Goal: Task Accomplishment & Management: Manage account settings

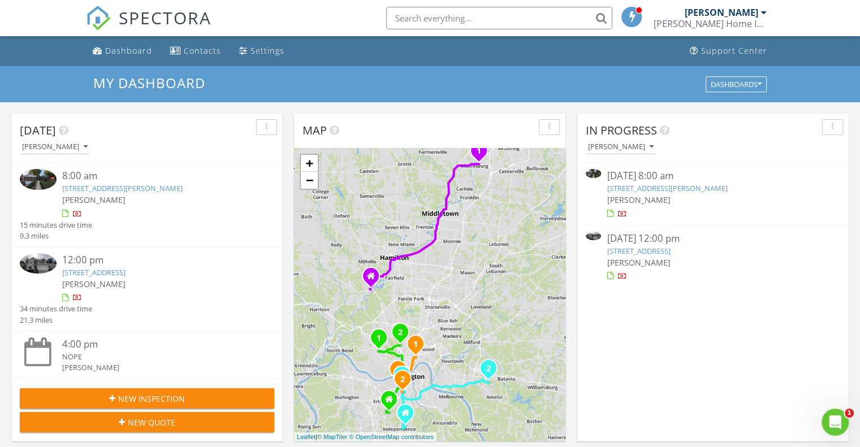
click at [143, 201] on div "[PERSON_NAME]" at bounding box center [157, 200] width 191 height 12
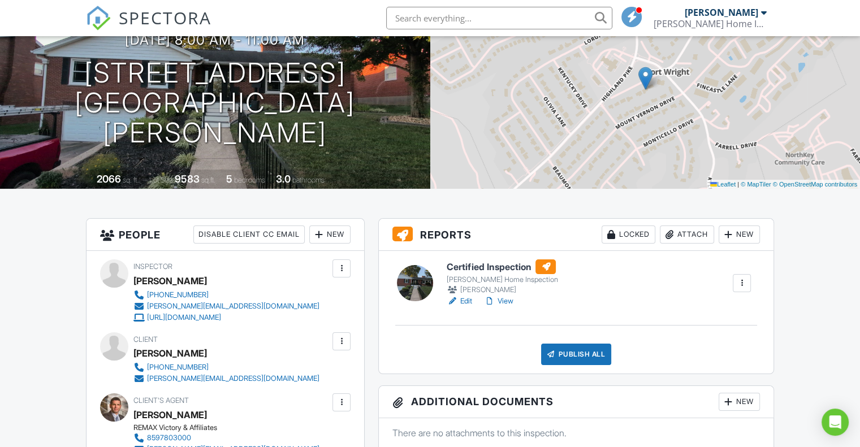
click at [501, 302] on link "View" at bounding box center [497, 301] width 29 height 11
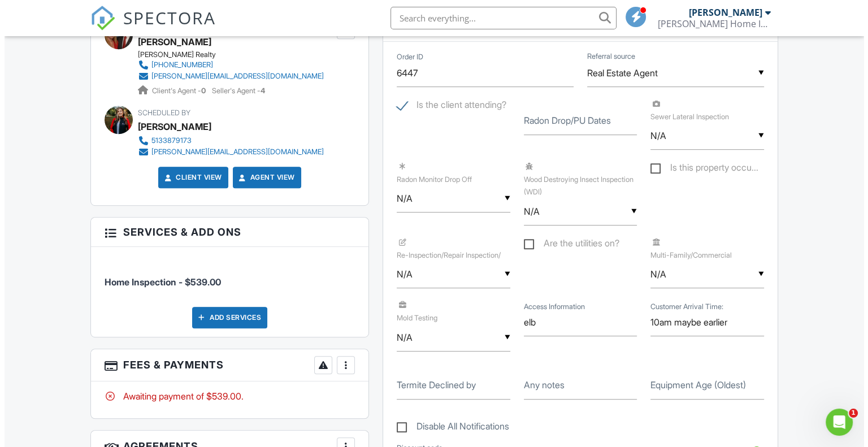
scroll to position [735, 0]
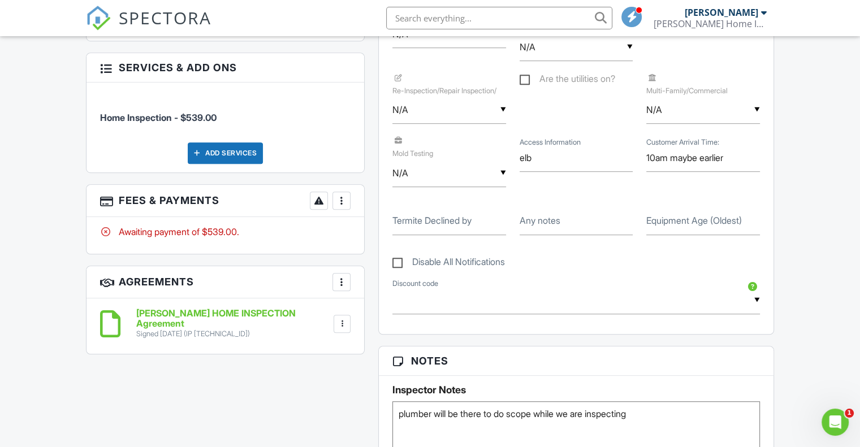
click at [346, 200] on div at bounding box center [341, 200] width 11 height 11
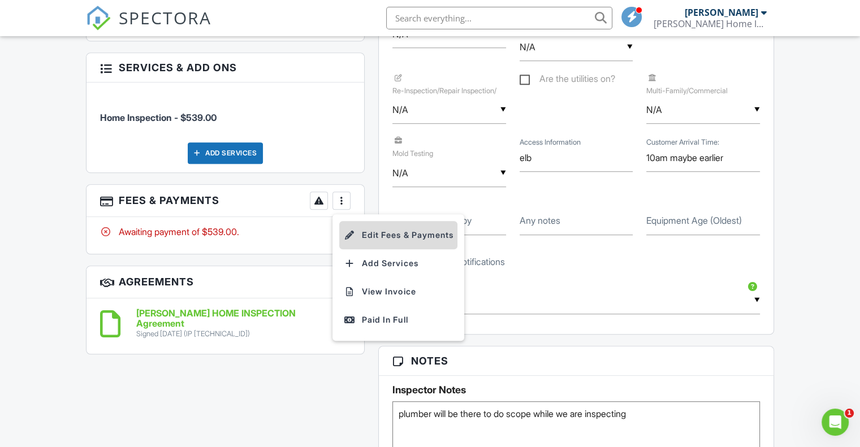
click at [392, 236] on li "Edit Fees & Payments" at bounding box center [398, 235] width 118 height 28
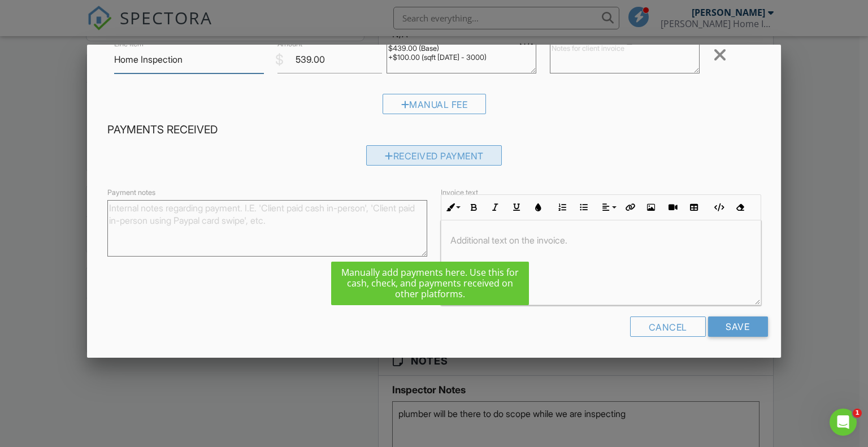
scroll to position [88, 0]
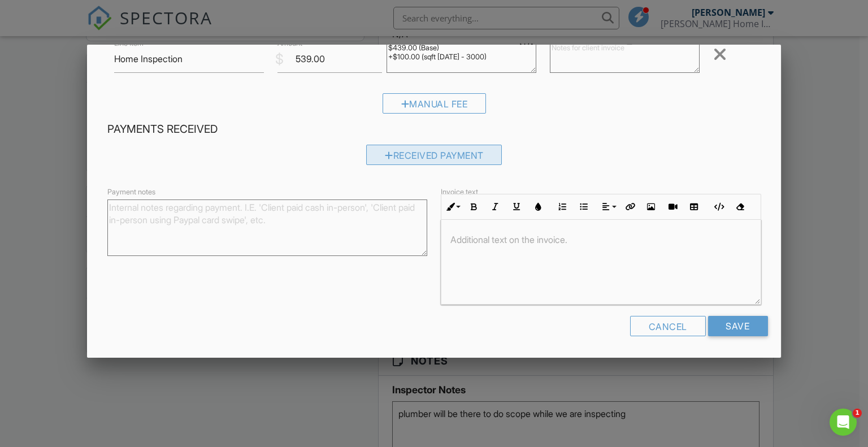
click at [436, 161] on div "Received Payment" at bounding box center [434, 155] width 136 height 20
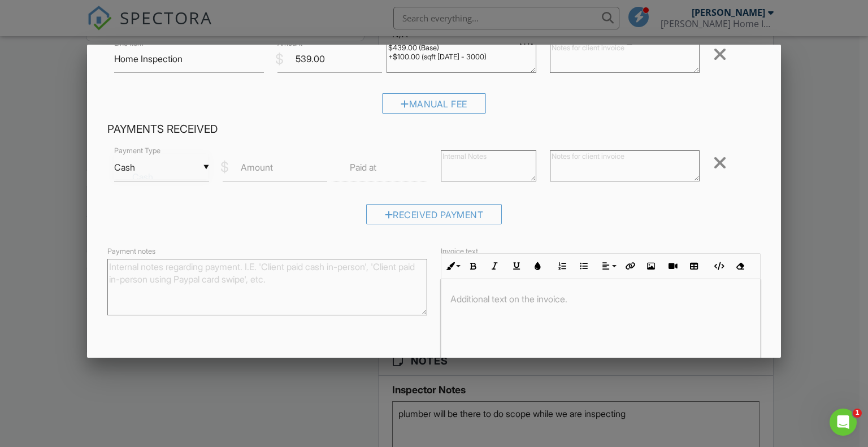
click at [206, 168] on div "▼ Cash Cash Check On-Site Card Other Cash Check On-Site Card Other" at bounding box center [162, 168] width 96 height 28
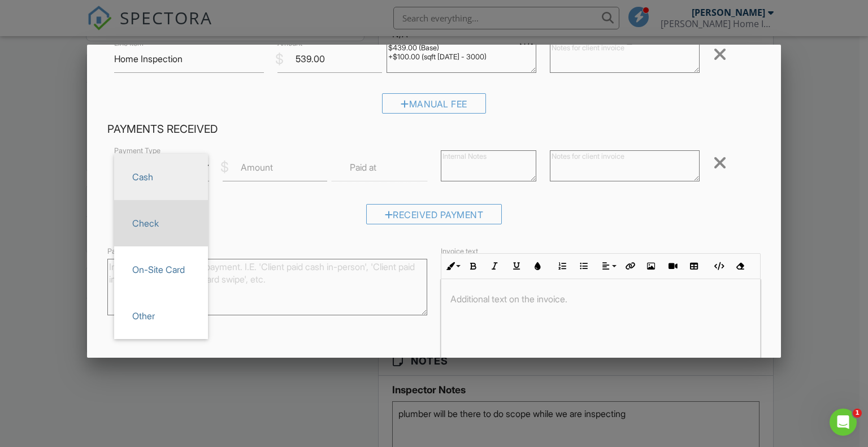
click at [178, 223] on span "Check" at bounding box center [161, 223] width 76 height 28
type input "Check"
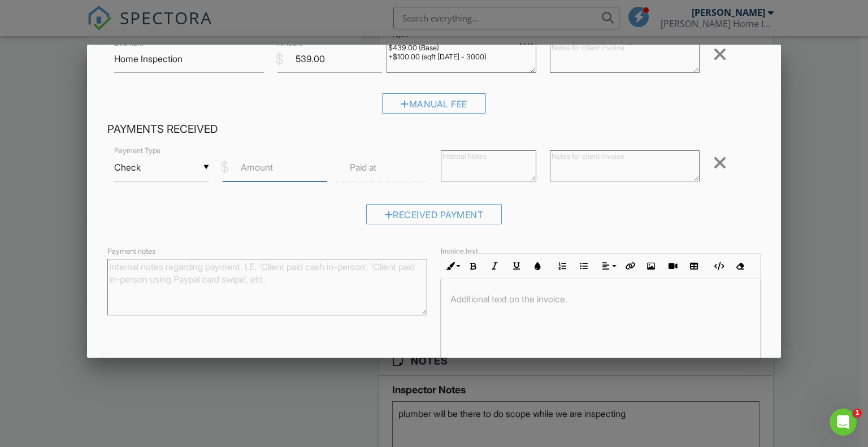
click at [273, 173] on input "Amount" at bounding box center [275, 168] width 105 height 28
type input "539.00"
click at [400, 166] on input "text" at bounding box center [380, 168] width 96 height 28
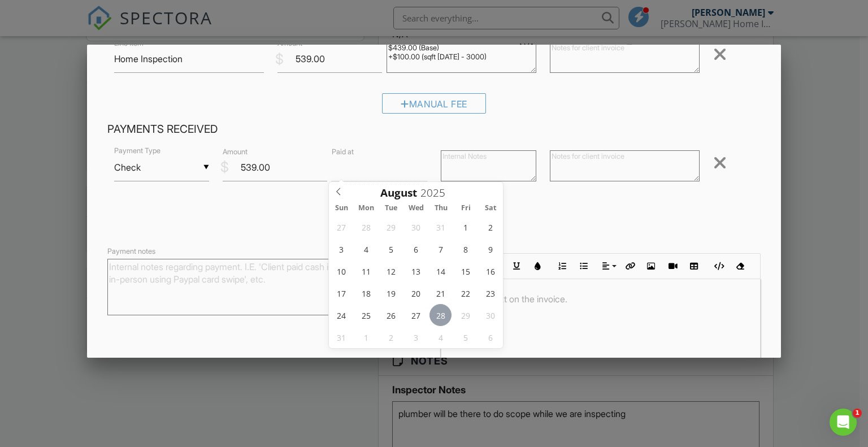
type input "[DATE] 12:00 PM"
type input "11"
type input "08/28/2025 11:00 AM"
click at [393, 366] on span at bounding box center [395, 365] width 8 height 11
type input "10"
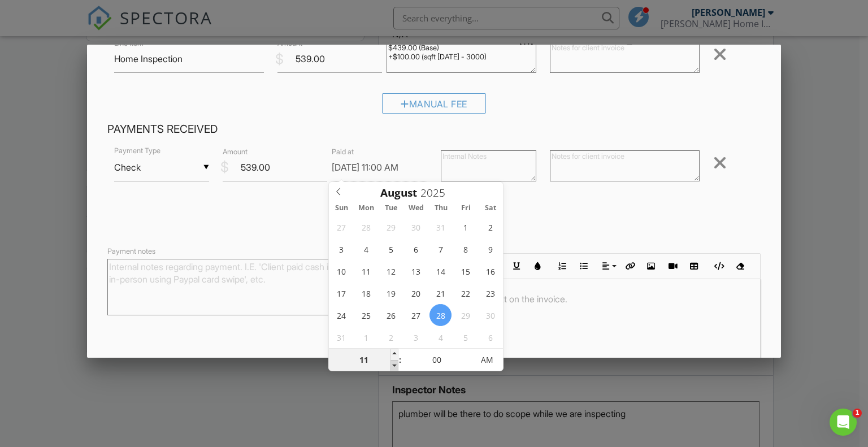
type input "08/28/2025 10:00 AM"
click at [393, 366] on span at bounding box center [395, 365] width 8 height 11
type input "05"
type input "08/28/2025 10:05 AM"
click at [468, 352] on span at bounding box center [468, 354] width 8 height 11
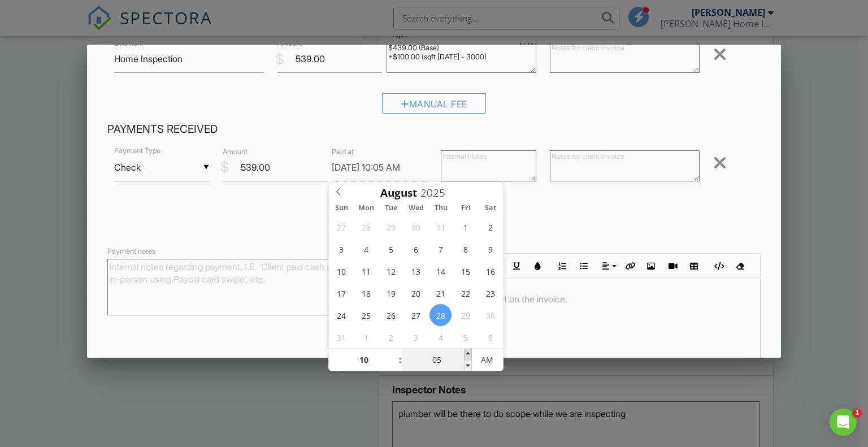
type input "10"
type input "08/28/2025 10:10 AM"
click at [468, 352] on span at bounding box center [468, 354] width 8 height 11
type input "15"
type input "08/28/2025 10:15 AM"
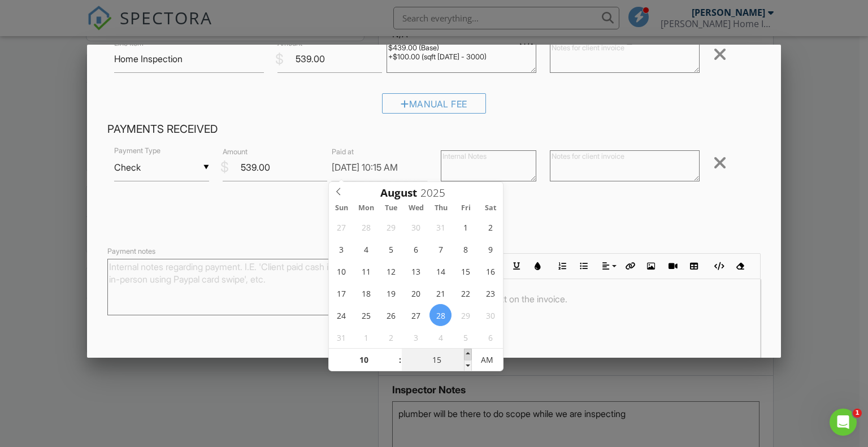
click at [468, 352] on span at bounding box center [468, 354] width 8 height 11
type input "20"
type input "08/28/2025 10:20 AM"
click at [468, 352] on span at bounding box center [468, 354] width 8 height 11
type input "25"
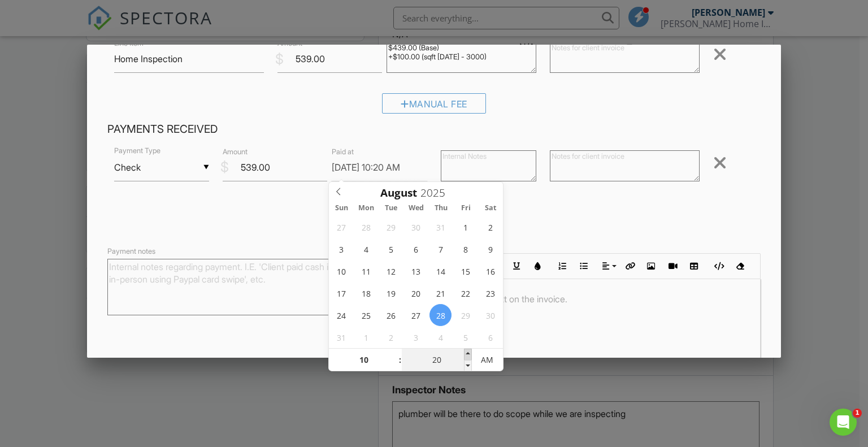
type input "08/28/2025 10:25 AM"
click at [467, 352] on span at bounding box center [468, 354] width 8 height 11
type input "30"
type input "08/28/2025 10:30 AM"
click at [467, 352] on span at bounding box center [468, 354] width 8 height 11
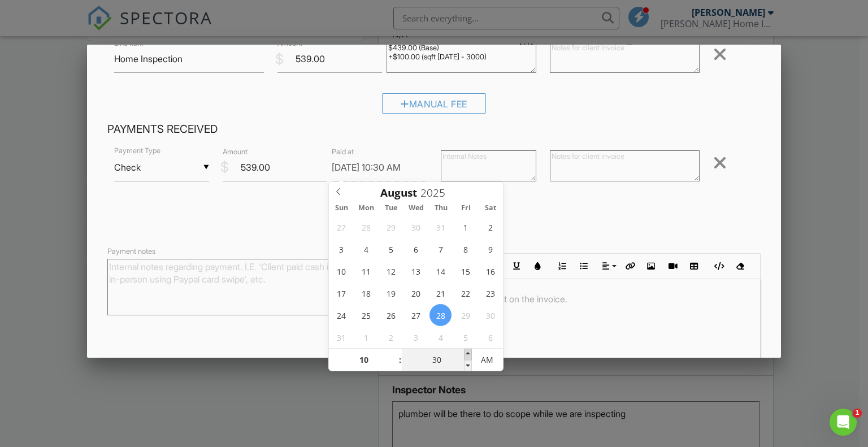
type input "35"
type input "08/28/2025 10:35 AM"
click at [467, 352] on span at bounding box center [468, 354] width 8 height 11
type input "30"
type input "08/28/2025 10:30 AM"
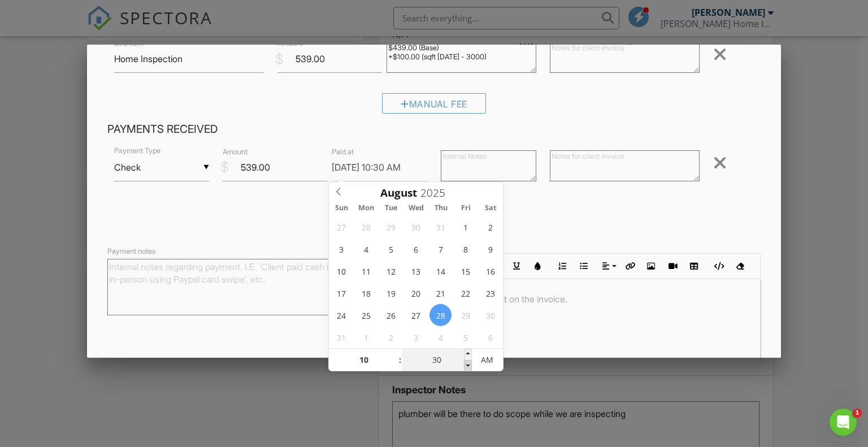
click at [469, 365] on span at bounding box center [468, 365] width 8 height 11
click at [558, 220] on div "Received Payment" at bounding box center [434, 218] width 654 height 29
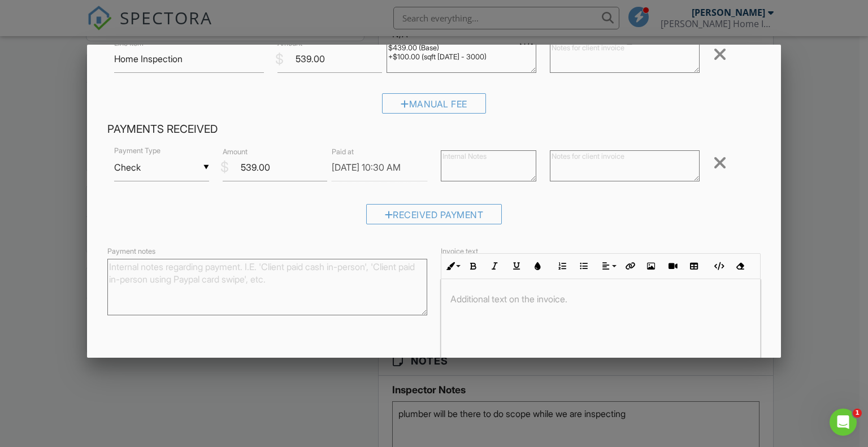
click at [290, 294] on textarea "Payment notes" at bounding box center [267, 287] width 320 height 57
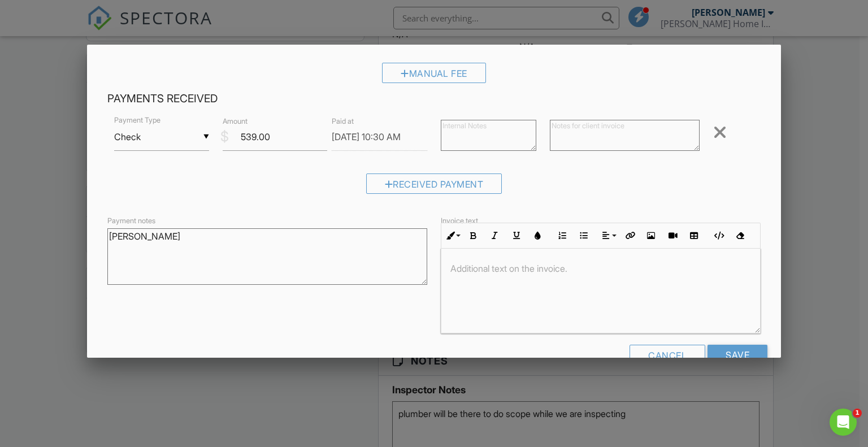
scroll to position [148, 0]
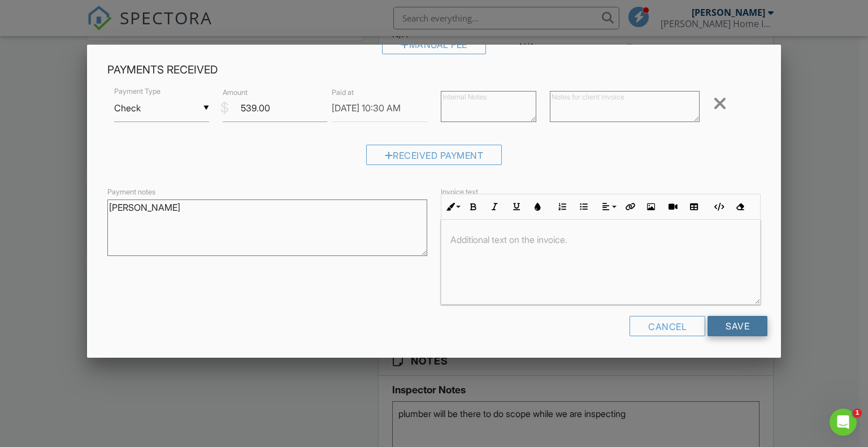
type textarea "John Fitzsimmons"
click at [743, 325] on input "Save" at bounding box center [738, 326] width 60 height 20
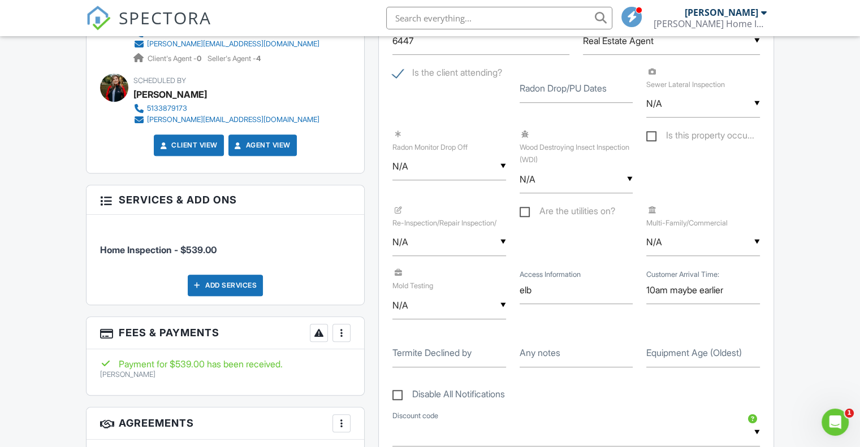
scroll to position [622, 0]
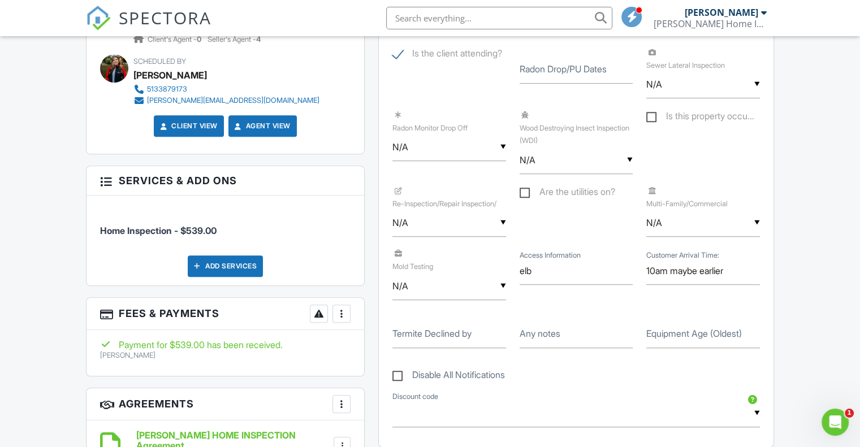
click at [338, 306] on div "More" at bounding box center [341, 314] width 18 height 18
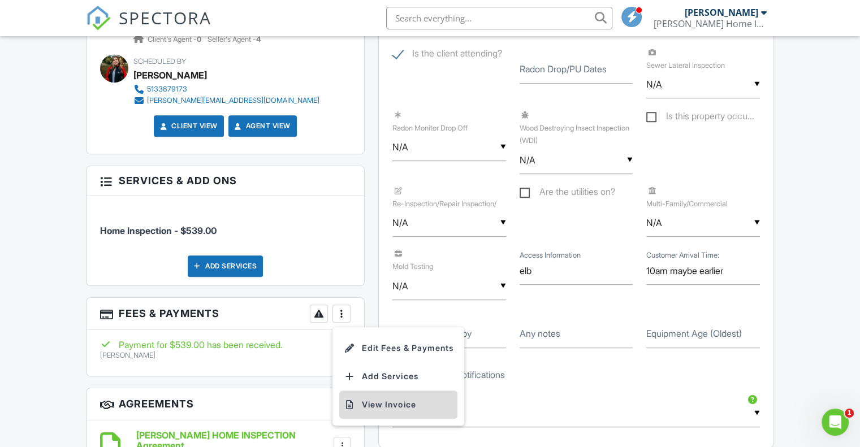
click at [371, 406] on li "View Invoice" at bounding box center [398, 405] width 118 height 28
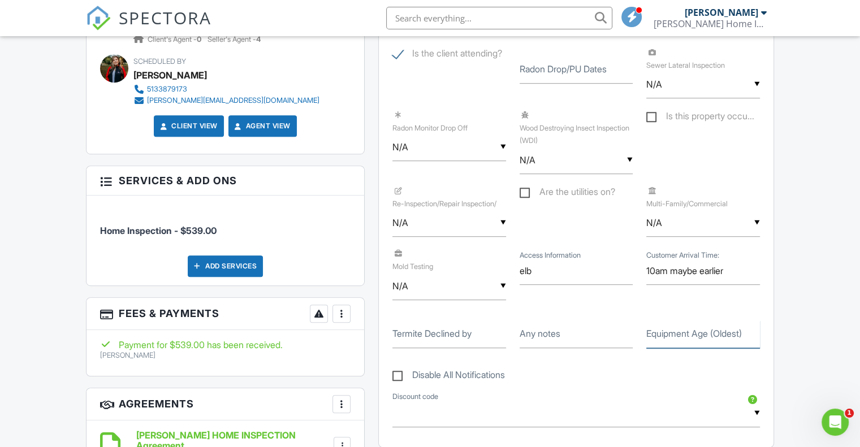
click at [688, 341] on input "Equipment Age (Oldest)" at bounding box center [703, 334] width 114 height 28
type input "2023"
click at [805, 241] on div "Dashboard Contacts Settings Support Center Inspection Details Client View More …" at bounding box center [430, 341] width 860 height 1855
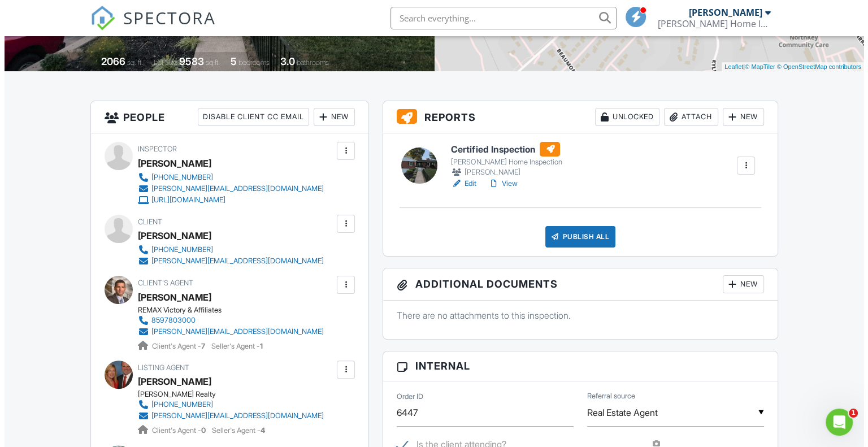
scroll to position [226, 0]
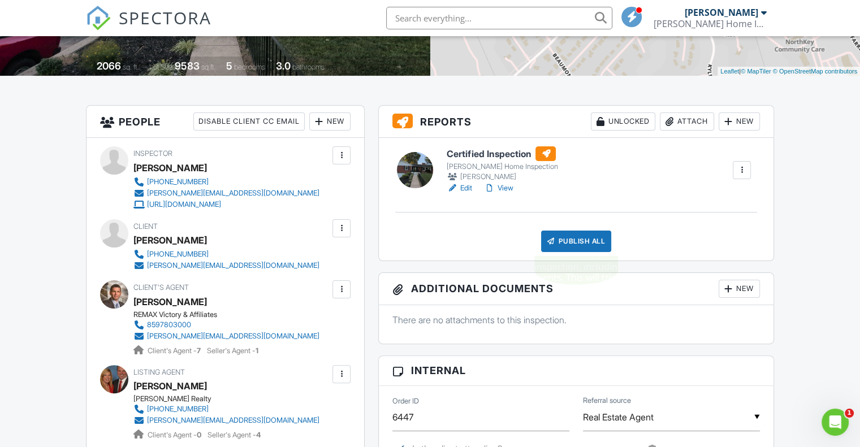
click at [581, 239] on div "Publish All" at bounding box center [576, 241] width 71 height 21
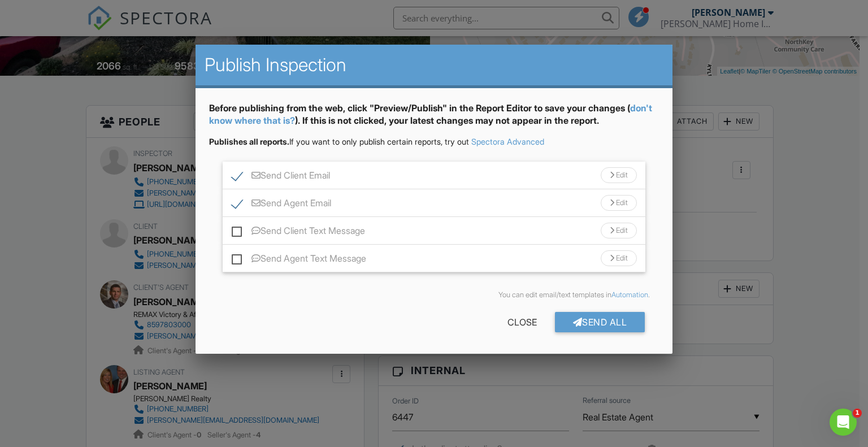
click at [235, 206] on label "Send Agent Email" at bounding box center [281, 205] width 99 height 14
click at [235, 201] on input "Send Agent Email" at bounding box center [235, 197] width 7 height 7
checkbox input "true"
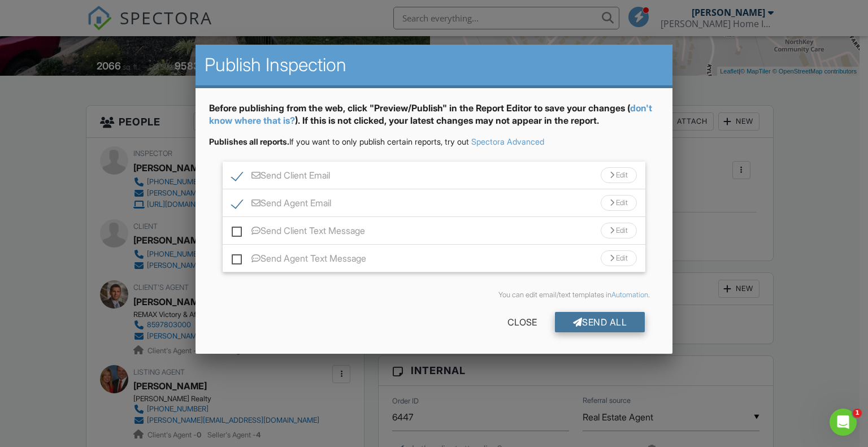
click at [613, 328] on div "Send All" at bounding box center [600, 322] width 90 height 20
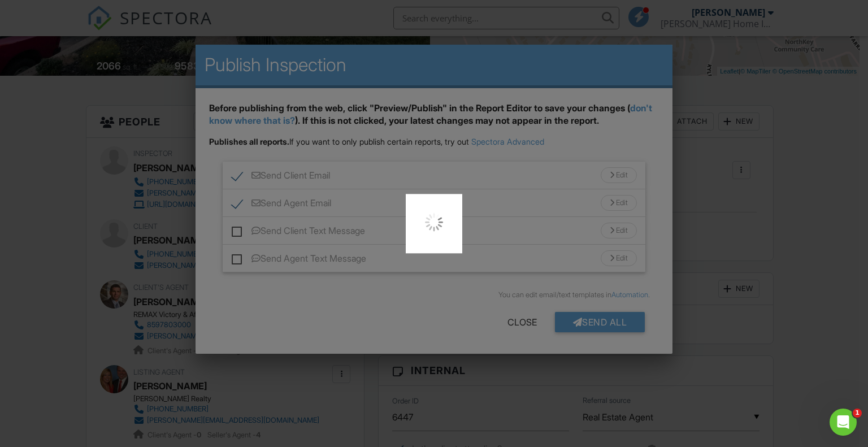
click at [420, 288] on div at bounding box center [434, 223] width 868 height 447
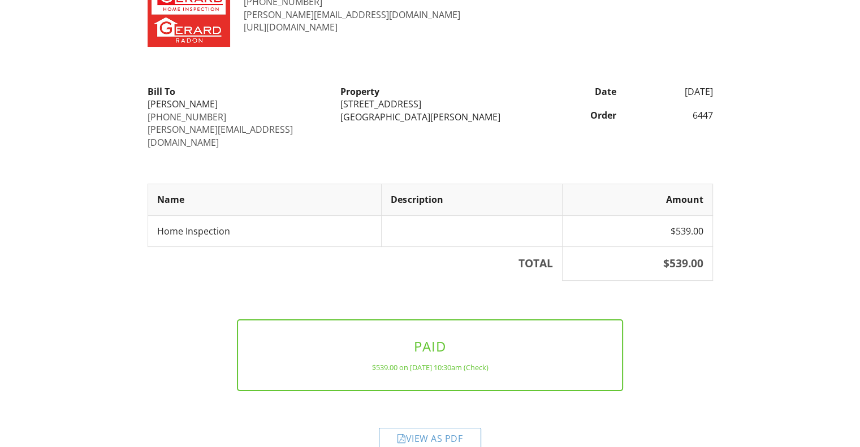
scroll to position [63, 0]
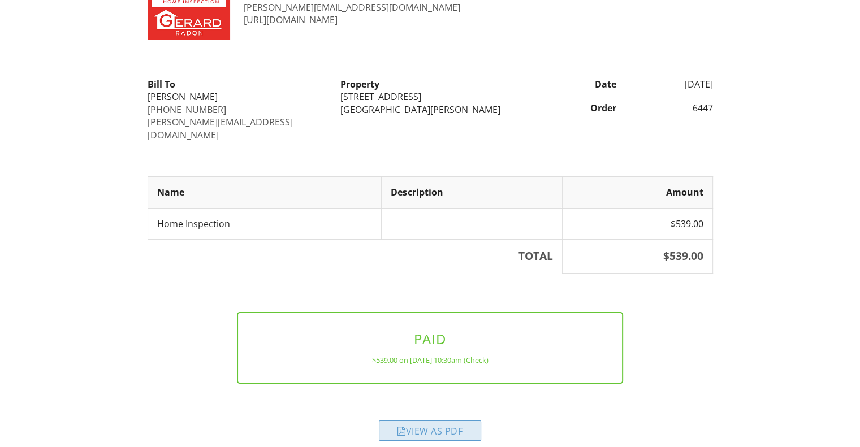
click at [436, 422] on div "View as PDF" at bounding box center [430, 430] width 102 height 20
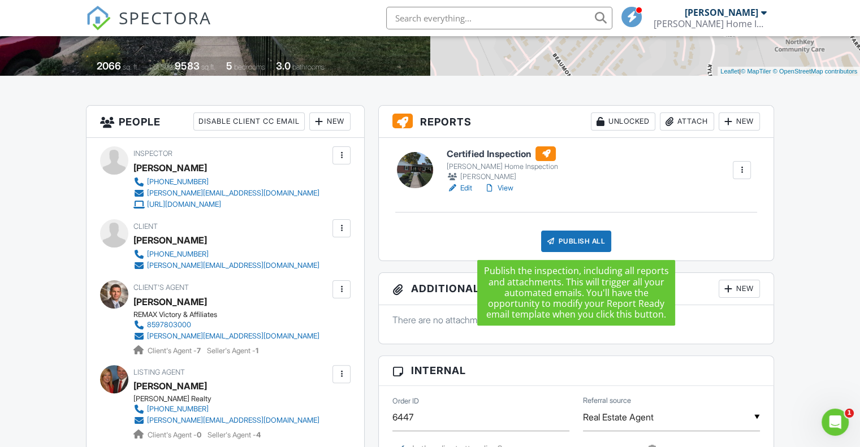
click at [577, 247] on div "Publish All" at bounding box center [576, 241] width 71 height 21
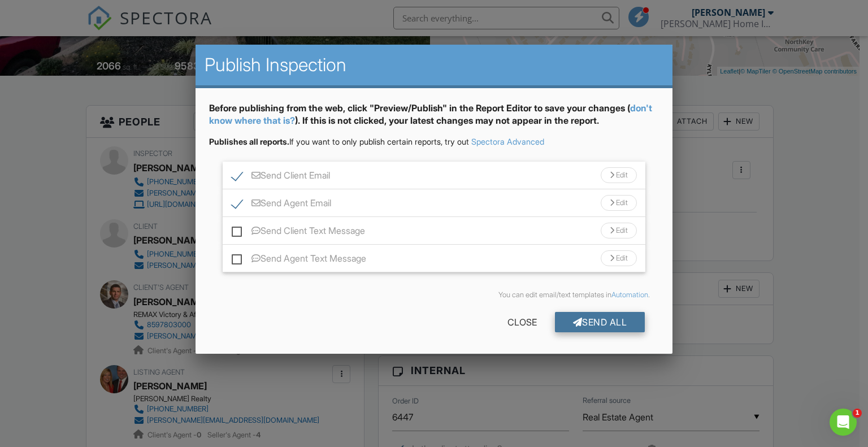
click at [575, 324] on div at bounding box center [578, 322] width 10 height 9
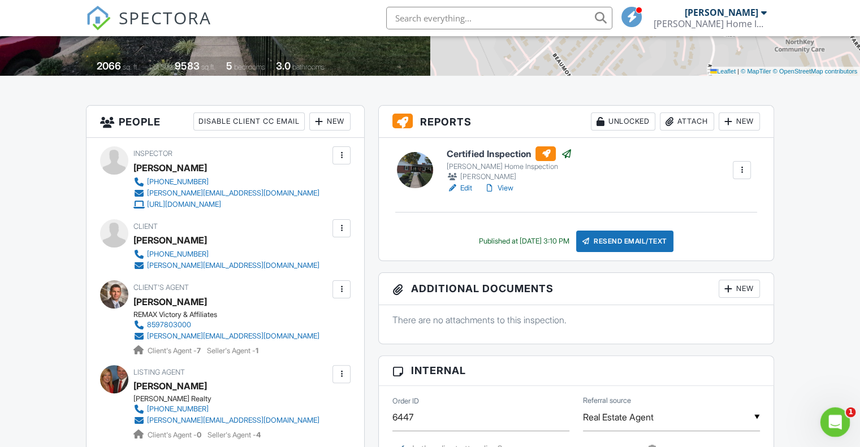
click at [838, 430] on div "Open Intercom Messenger" at bounding box center [832, 420] width 37 height 37
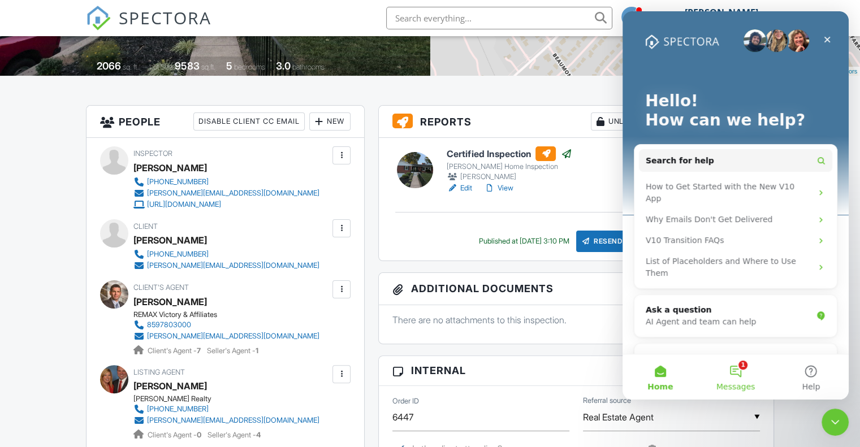
click at [738, 374] on button "1 Messages" at bounding box center [734, 376] width 75 height 45
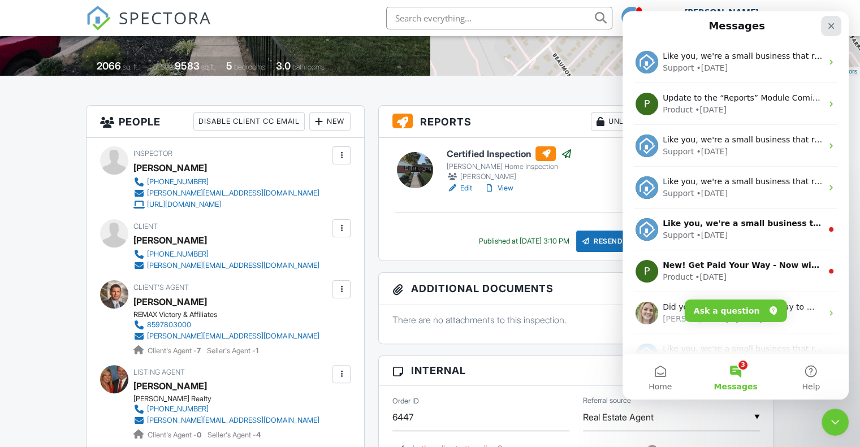
click at [827, 30] on icon "Close" at bounding box center [830, 25] width 9 height 9
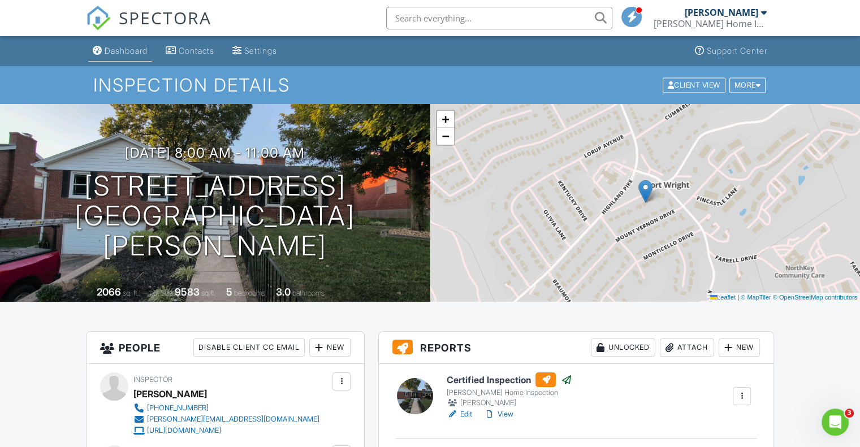
click at [120, 50] on div "Dashboard" at bounding box center [126, 51] width 43 height 10
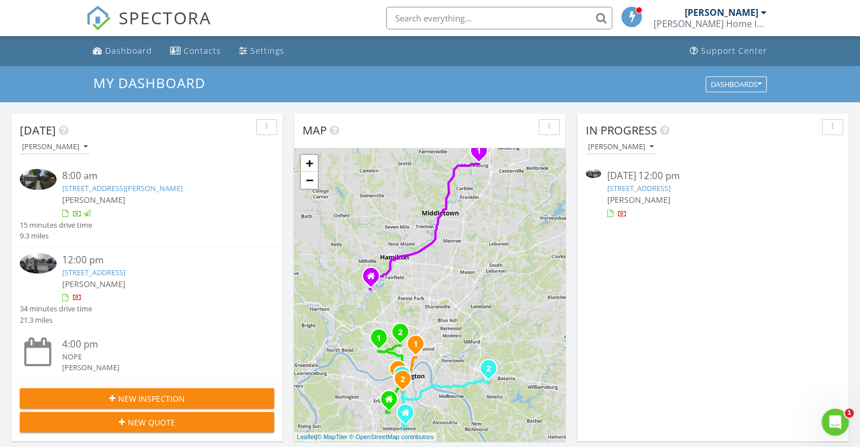
click at [161, 298] on div at bounding box center [157, 297] width 191 height 11
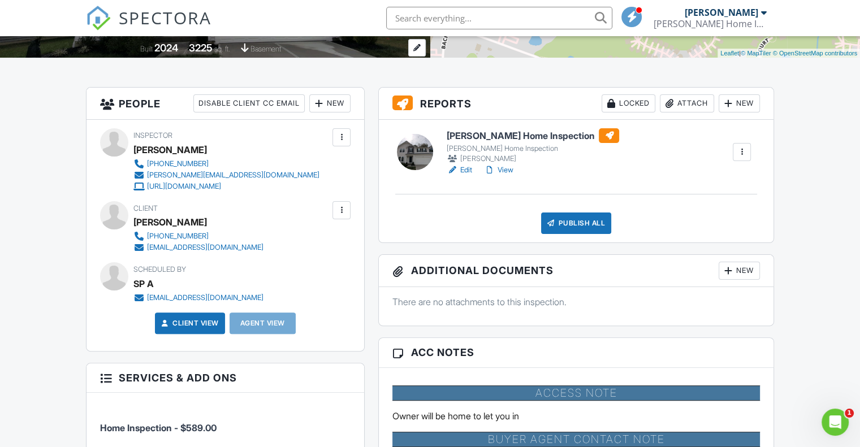
scroll to position [283, 0]
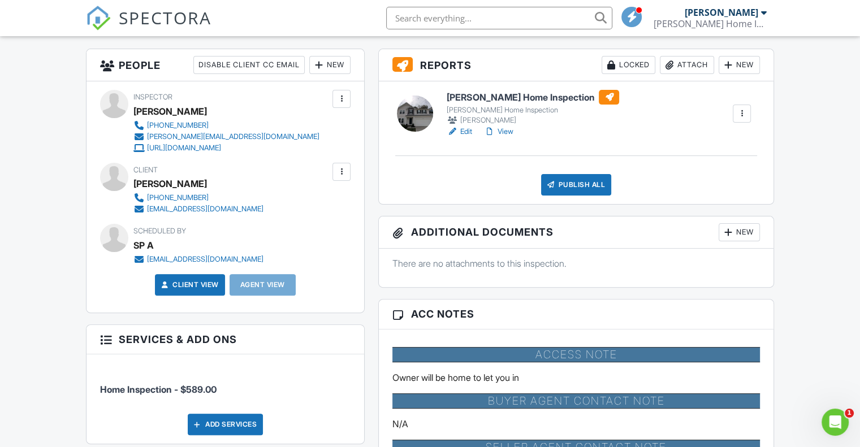
click at [503, 128] on link "View" at bounding box center [497, 131] width 29 height 11
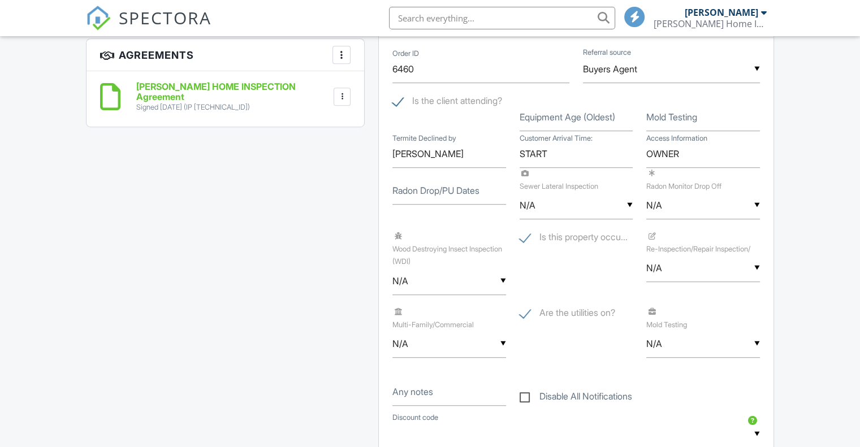
scroll to position [565, 0]
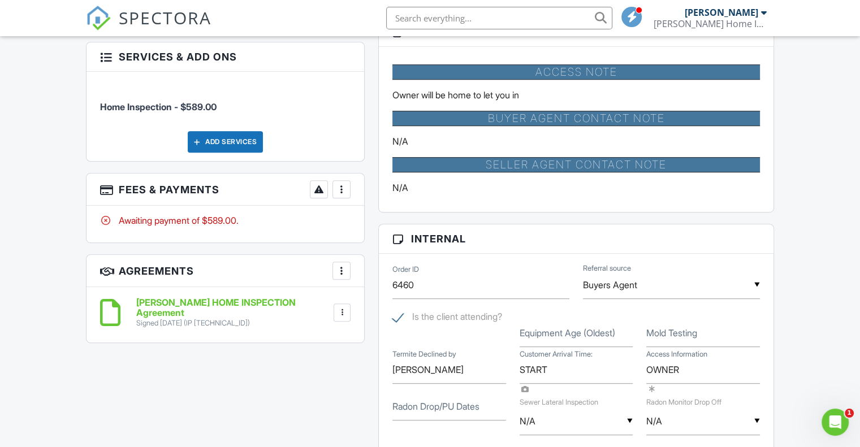
click at [338, 193] on div at bounding box center [341, 189] width 11 height 11
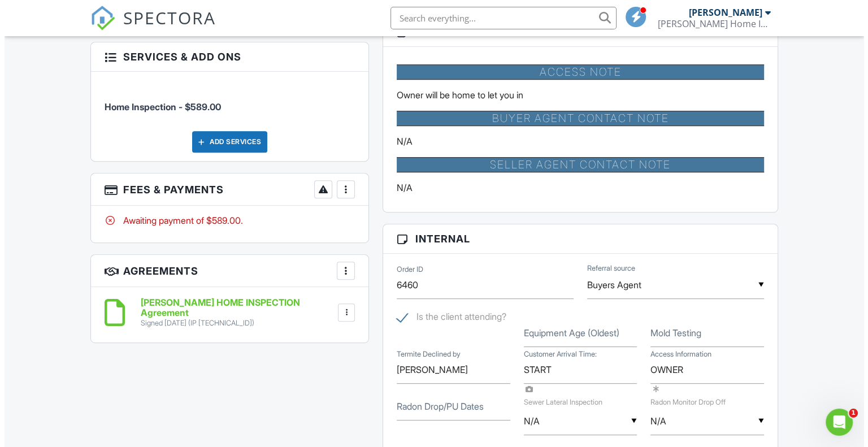
scroll to position [0, 0]
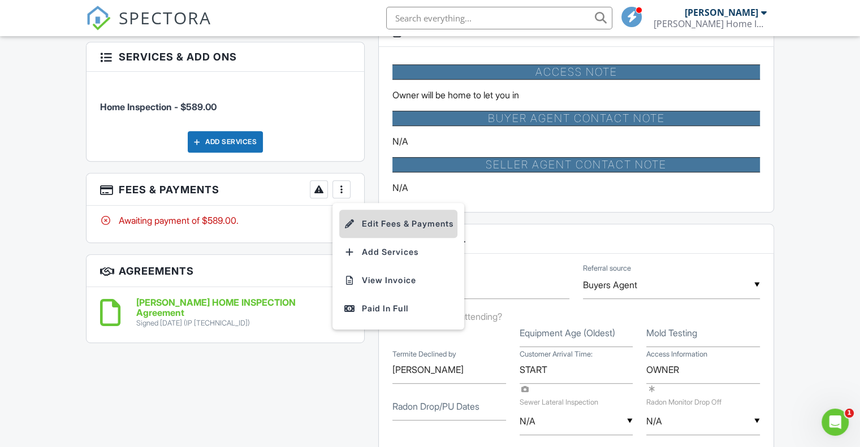
click at [380, 227] on li "Edit Fees & Payments" at bounding box center [398, 224] width 118 height 28
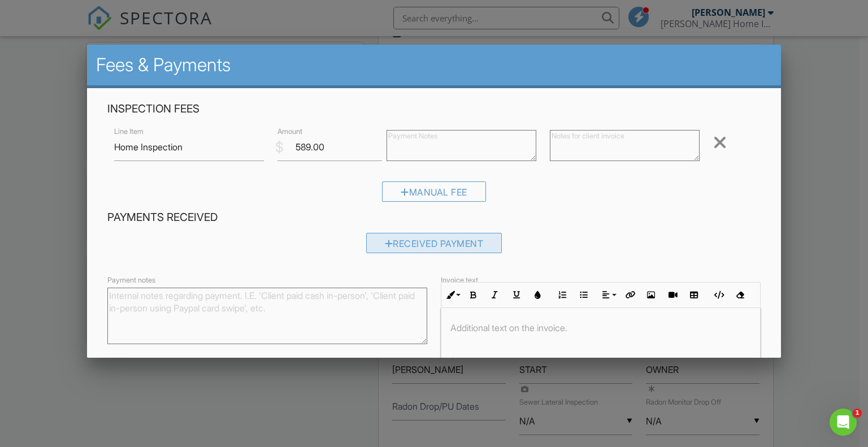
click at [450, 249] on div "Received Payment" at bounding box center [434, 243] width 136 height 20
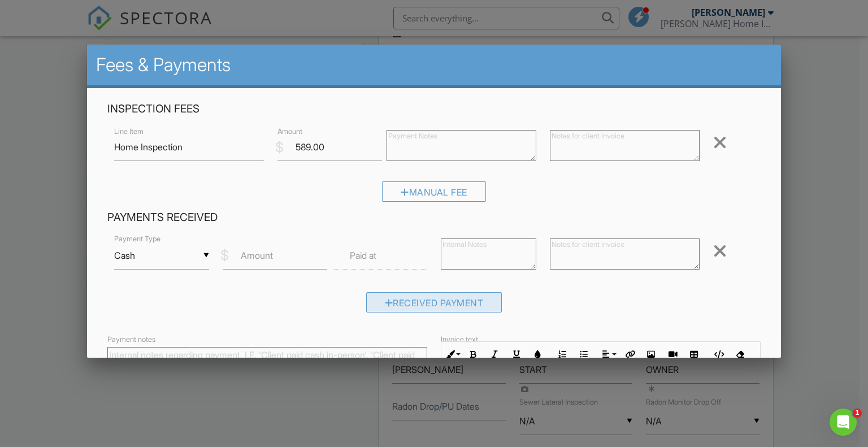
click at [436, 301] on div "Received Payment" at bounding box center [434, 302] width 136 height 20
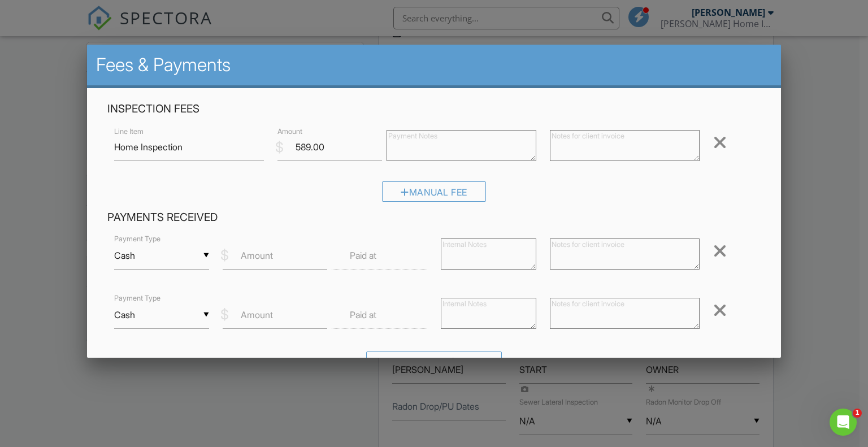
click at [713, 307] on div at bounding box center [720, 310] width 14 height 18
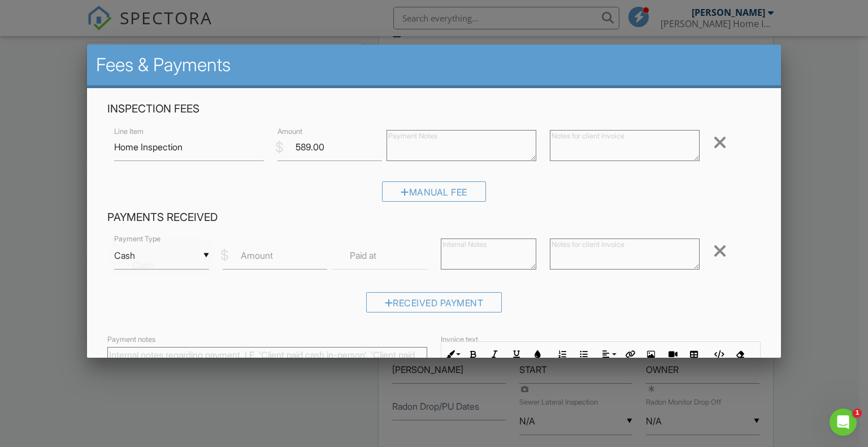
click at [201, 257] on div "▼ Cash Cash Check On-Site Card Other Cash Check On-Site Card Other" at bounding box center [162, 256] width 96 height 28
click at [163, 348] on span "On-Site Card" at bounding box center [161, 358] width 76 height 28
type input "On-Site Card"
click at [271, 260] on label "Amount" at bounding box center [257, 255] width 32 height 12
click at [271, 260] on input "Amount" at bounding box center [275, 256] width 105 height 28
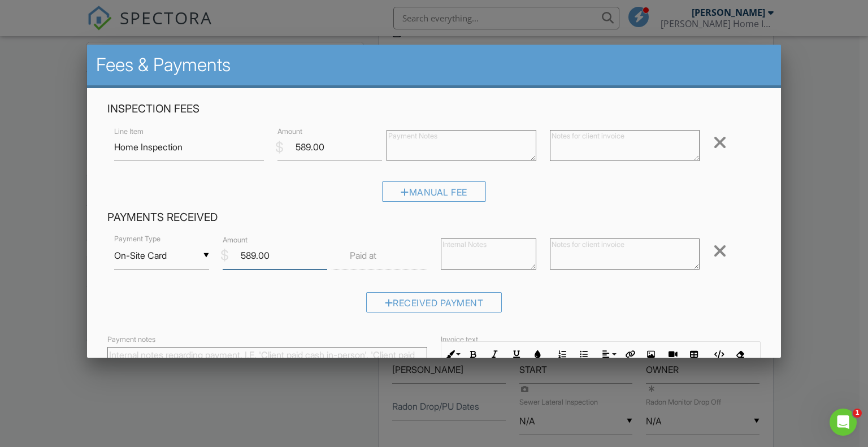
type input "589.00"
click at [377, 257] on input "text" at bounding box center [380, 256] width 96 height 28
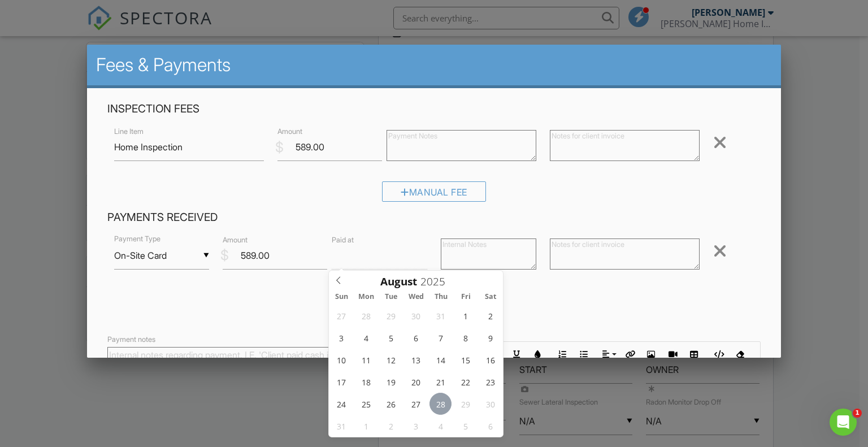
type input "[DATE] 12:00 PM"
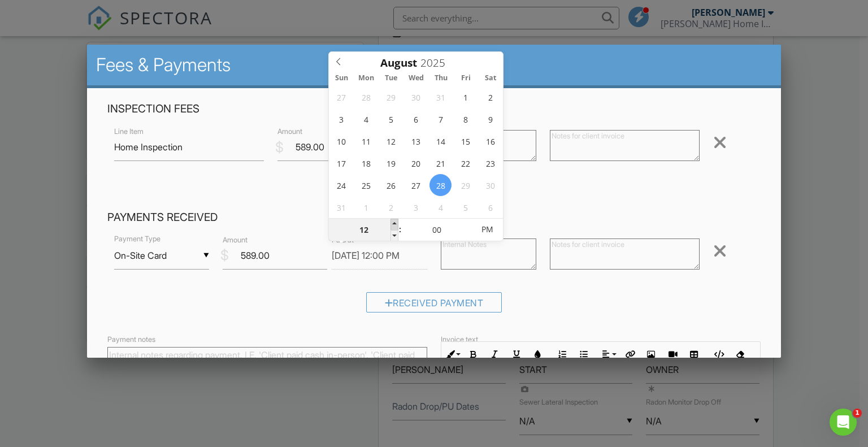
type input "01"
type input "[DATE] 1:00 PM"
click at [396, 222] on span at bounding box center [395, 224] width 8 height 11
click at [532, 221] on h4 "Payments Received" at bounding box center [434, 217] width 654 height 15
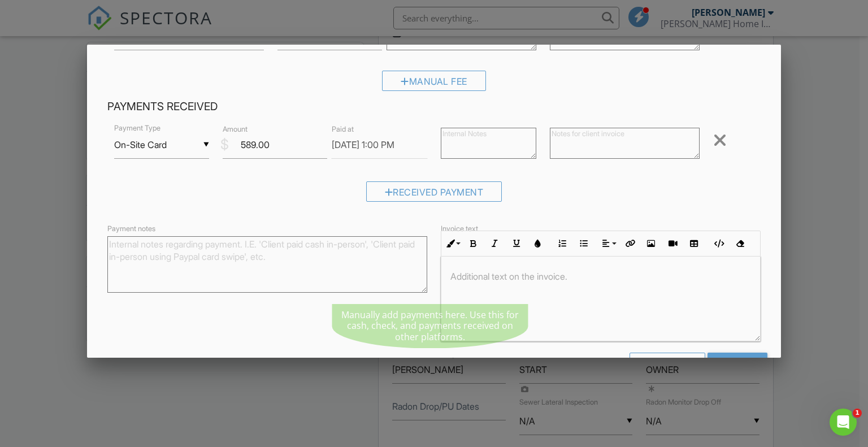
scroll to position [113, 0]
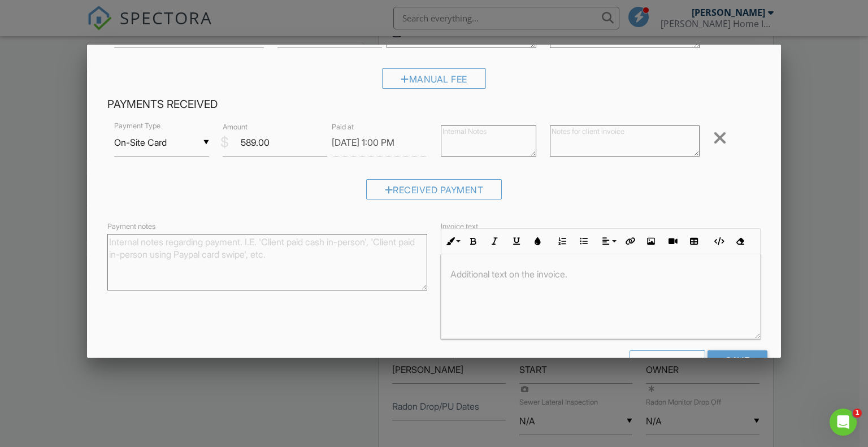
click at [283, 269] on textarea "Payment notes" at bounding box center [267, 262] width 320 height 57
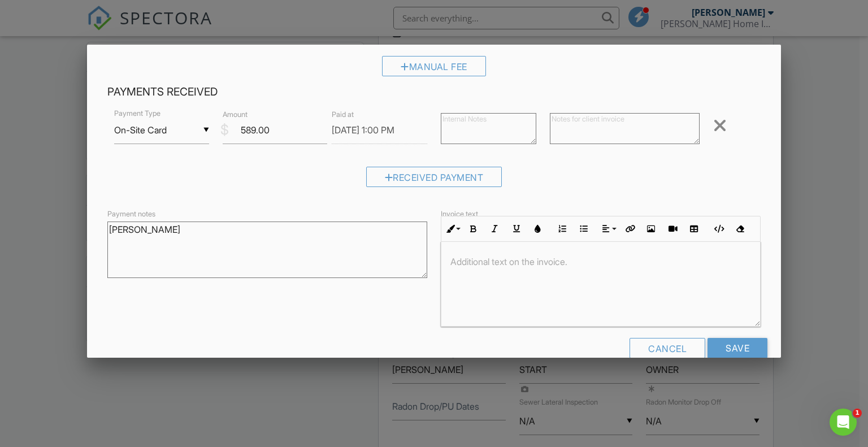
scroll to position [148, 0]
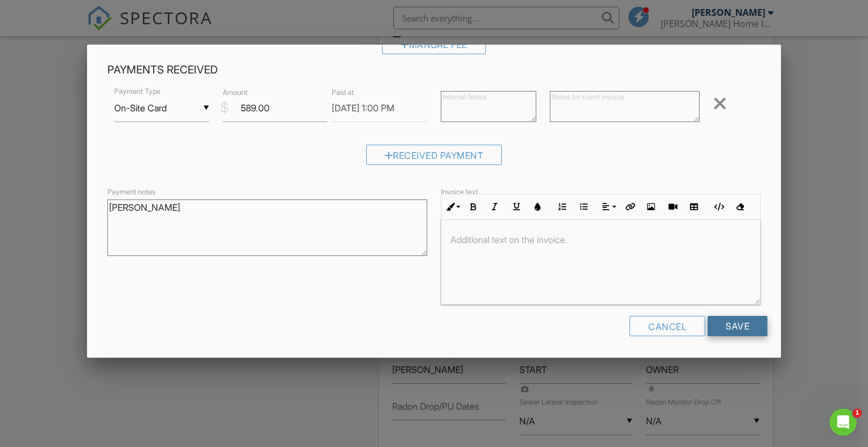
type textarea "[PERSON_NAME]"
click at [738, 323] on input "Save" at bounding box center [738, 326] width 60 height 20
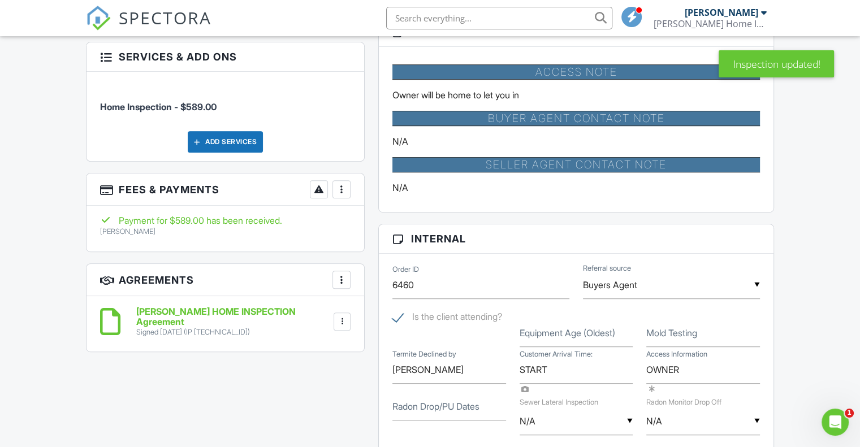
click at [340, 193] on div at bounding box center [341, 189] width 11 height 11
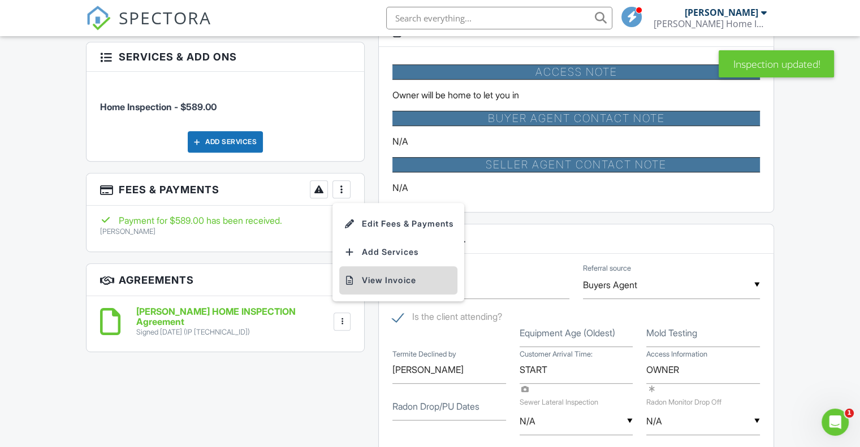
click at [397, 275] on li "View Invoice" at bounding box center [398, 280] width 118 height 28
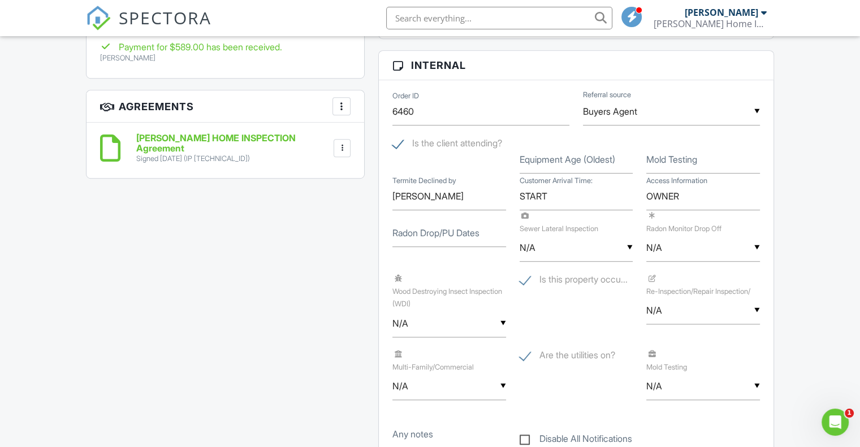
scroll to position [735, 0]
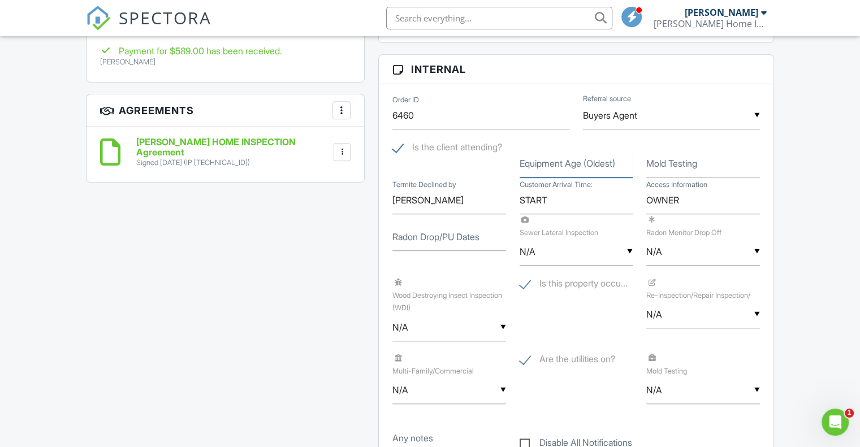
click at [535, 169] on input "Equipment Age (Oldest)" at bounding box center [576, 164] width 114 height 28
type input "2024"
click at [822, 137] on div "Dashboard Contacts Settings Support Center Inspection Details Client View More …" at bounding box center [430, 291] width 860 height 1980
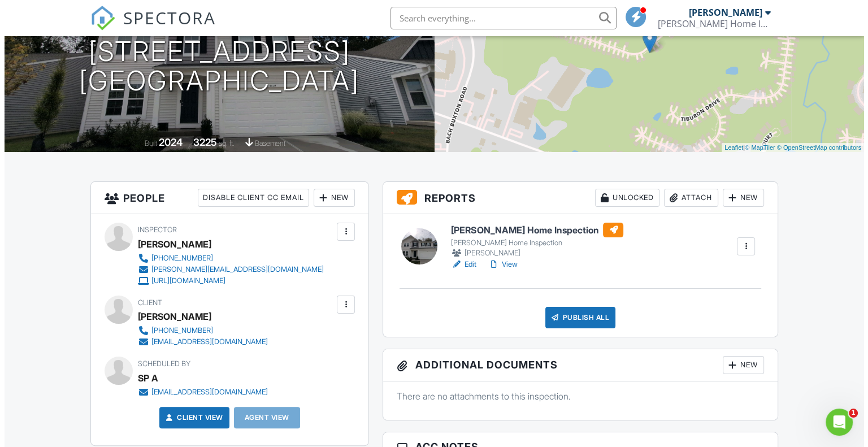
scroll to position [170, 0]
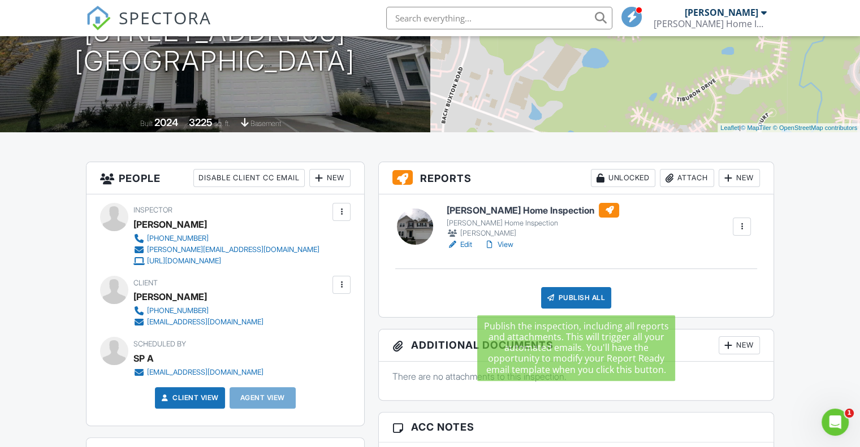
click at [582, 301] on div "Publish All" at bounding box center [576, 297] width 71 height 21
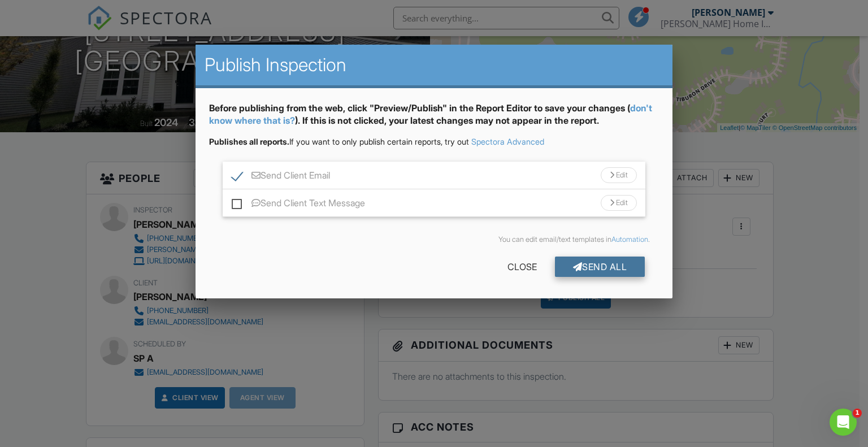
click at [574, 266] on div at bounding box center [578, 266] width 10 height 9
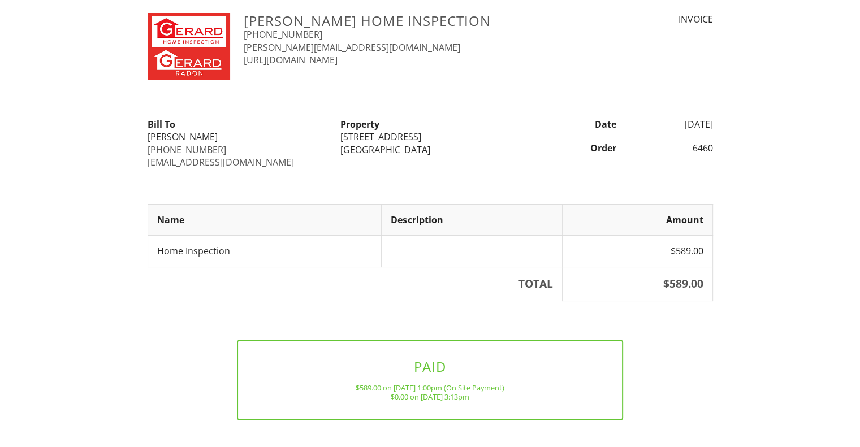
scroll to position [72, 0]
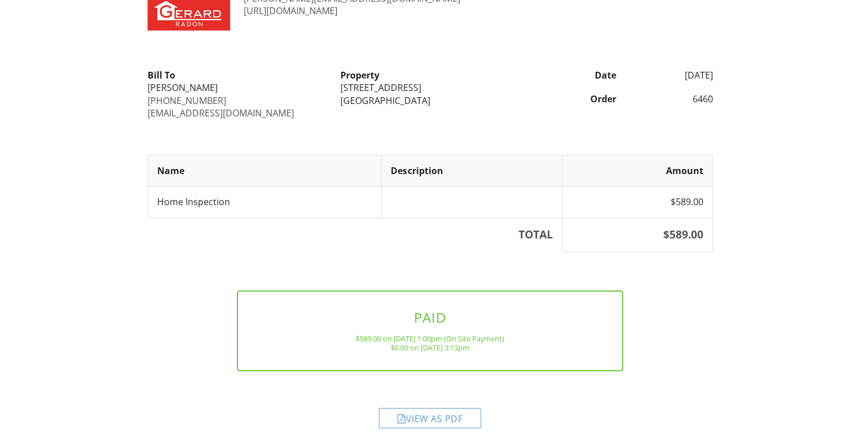
click at [450, 413] on div "View as PDF" at bounding box center [430, 418] width 102 height 20
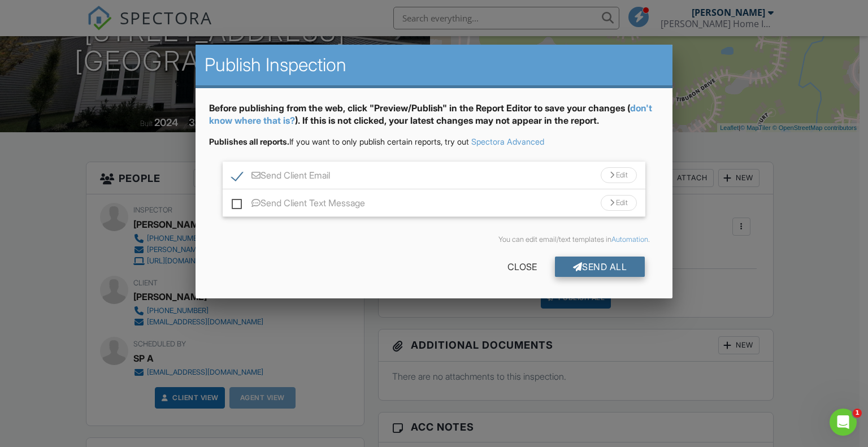
click at [586, 261] on div "Send All" at bounding box center [600, 267] width 90 height 20
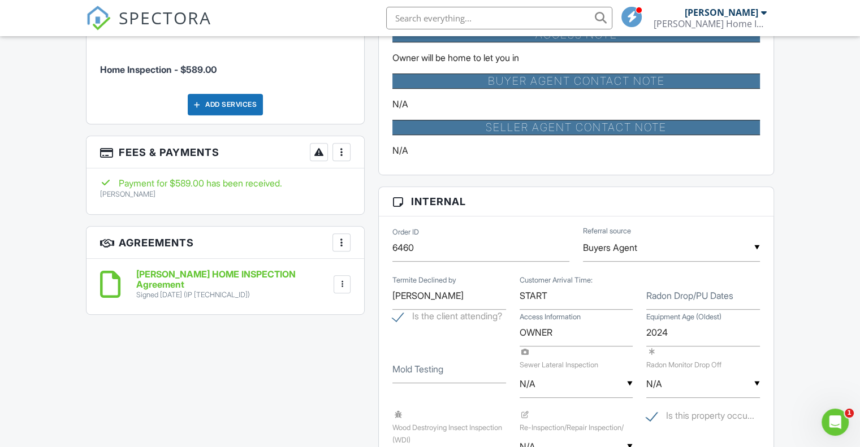
scroll to position [452, 0]
